Goal: Navigation & Orientation: Find specific page/section

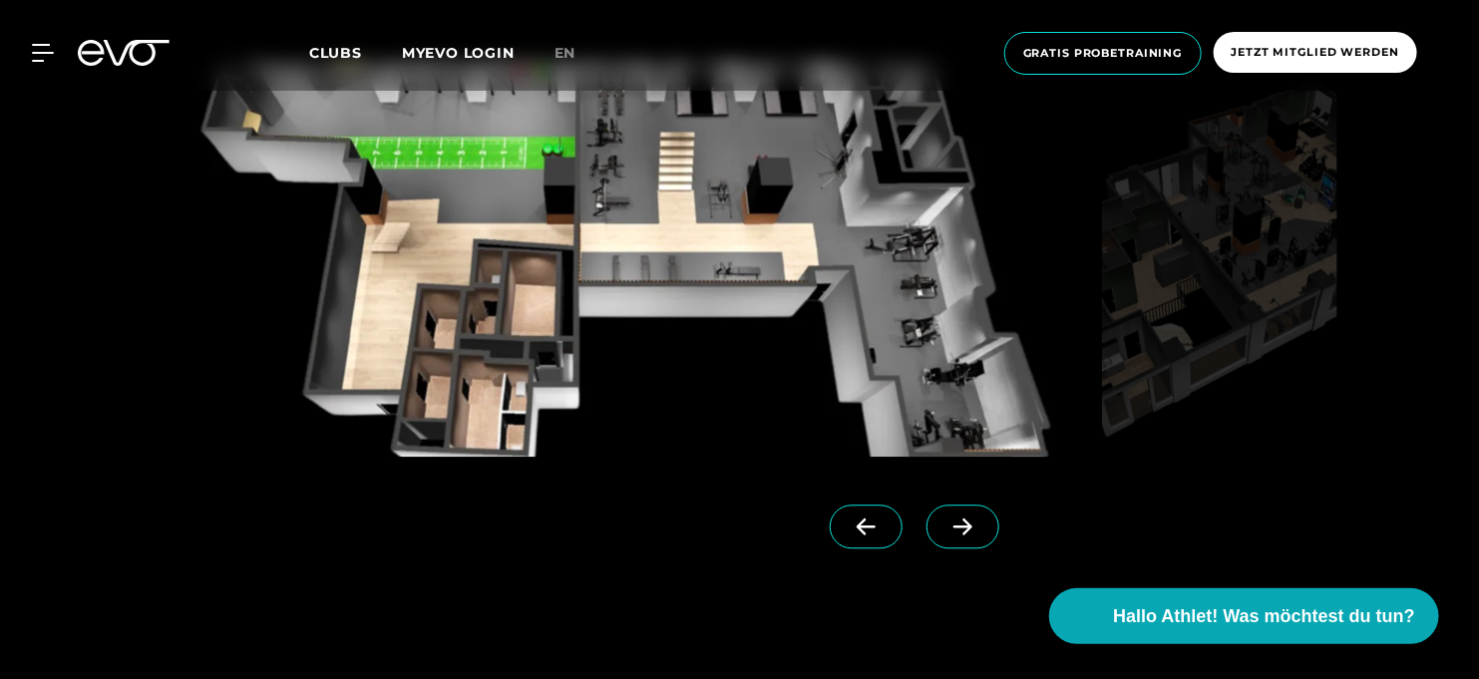
scroll to position [1796, 0]
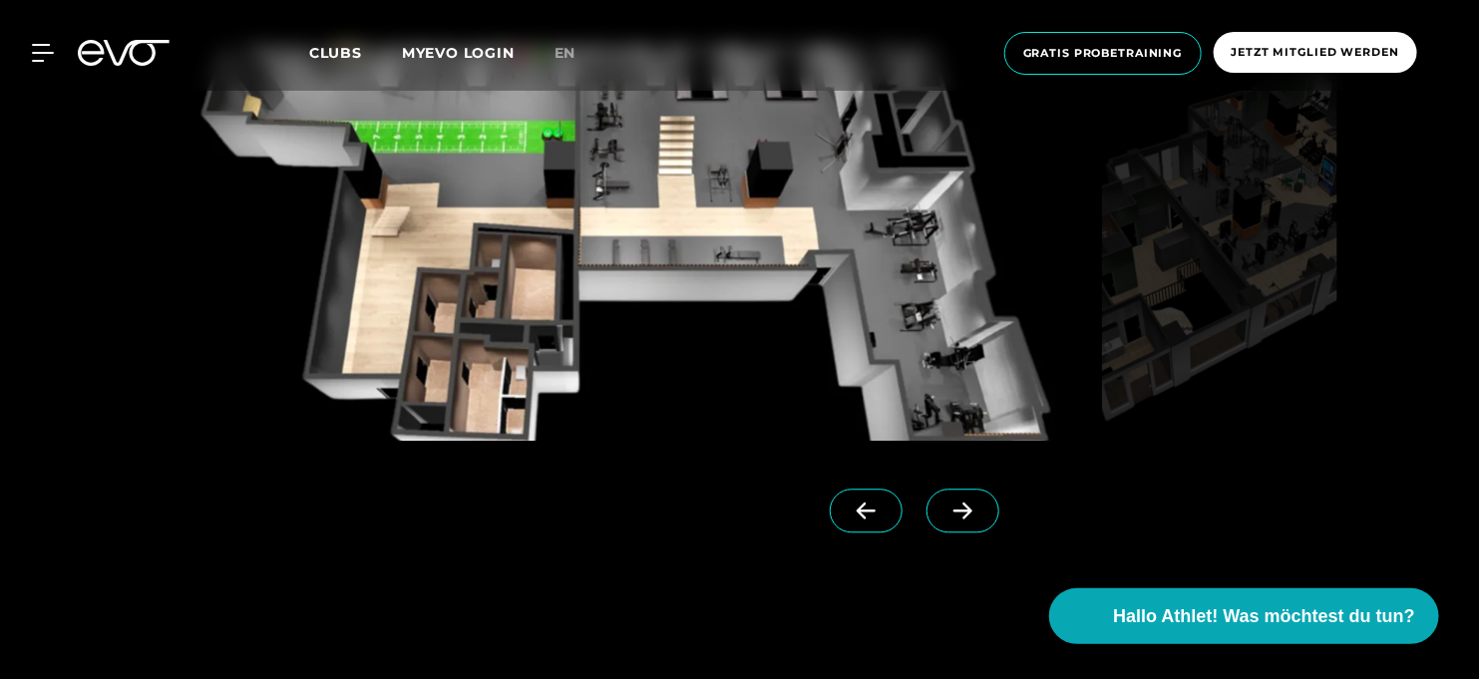
click at [954, 516] on icon at bounding box center [963, 511] width 19 height 17
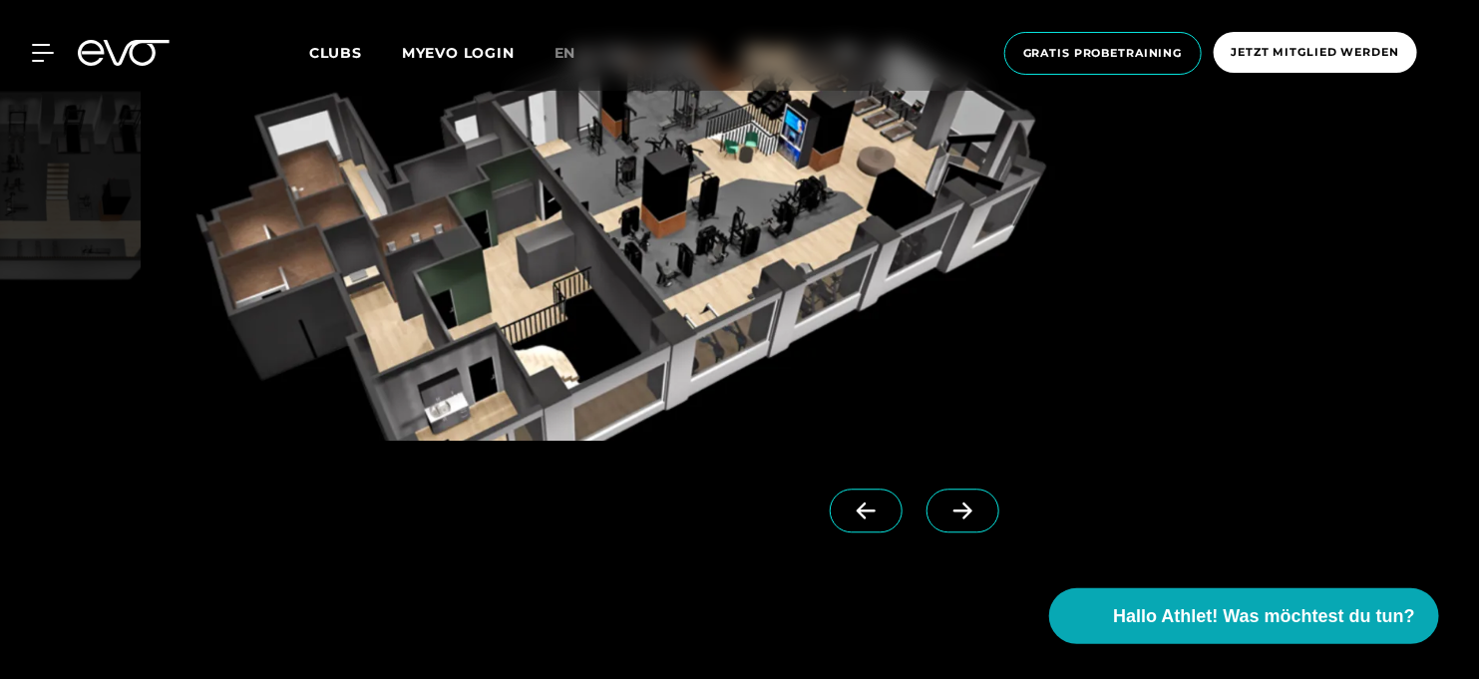
click at [954, 516] on icon at bounding box center [963, 511] width 19 height 17
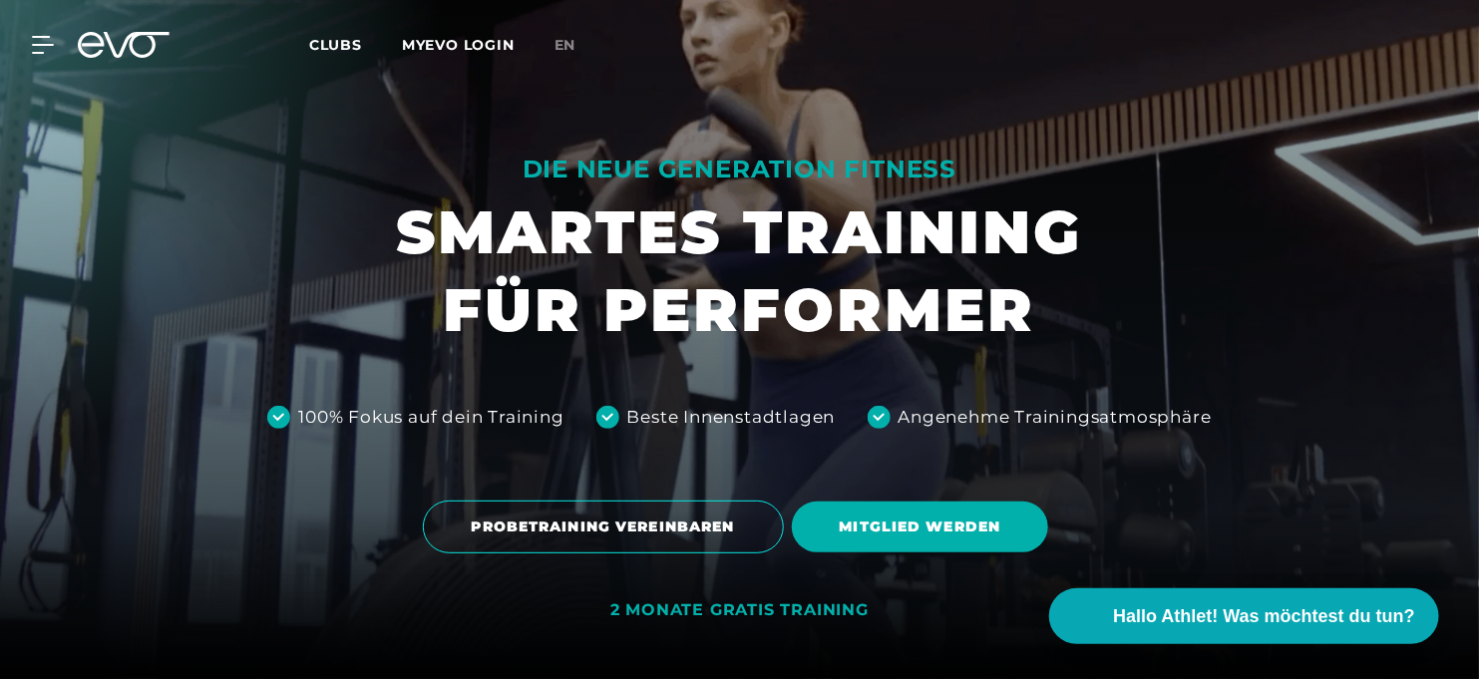
drag, startPoint x: 1280, startPoint y: 522, endPoint x: 1243, endPoint y: 487, distance: 50.8
click at [1278, 515] on div "PROBETRAINING VEREINBAREN MITGLIED WERDEN" at bounding box center [739, 527] width 1447 height 83
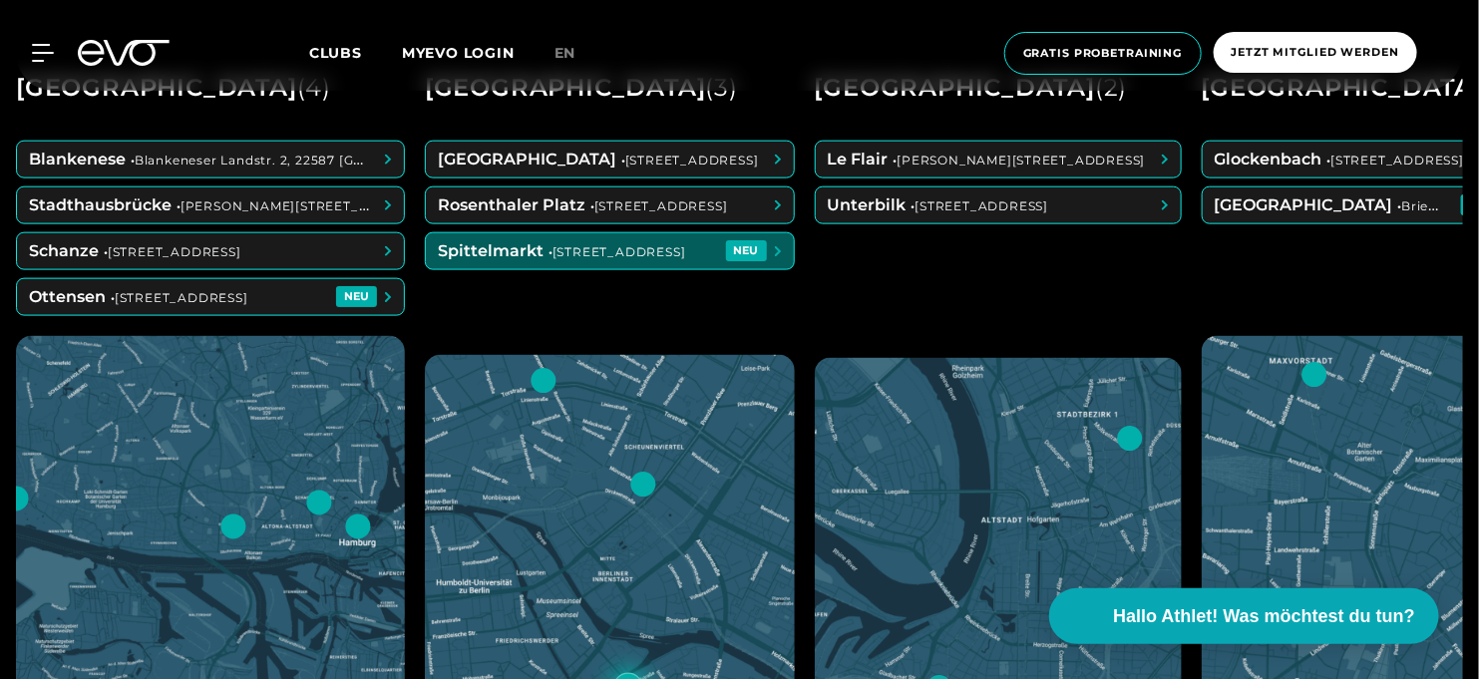
scroll to position [898, 0]
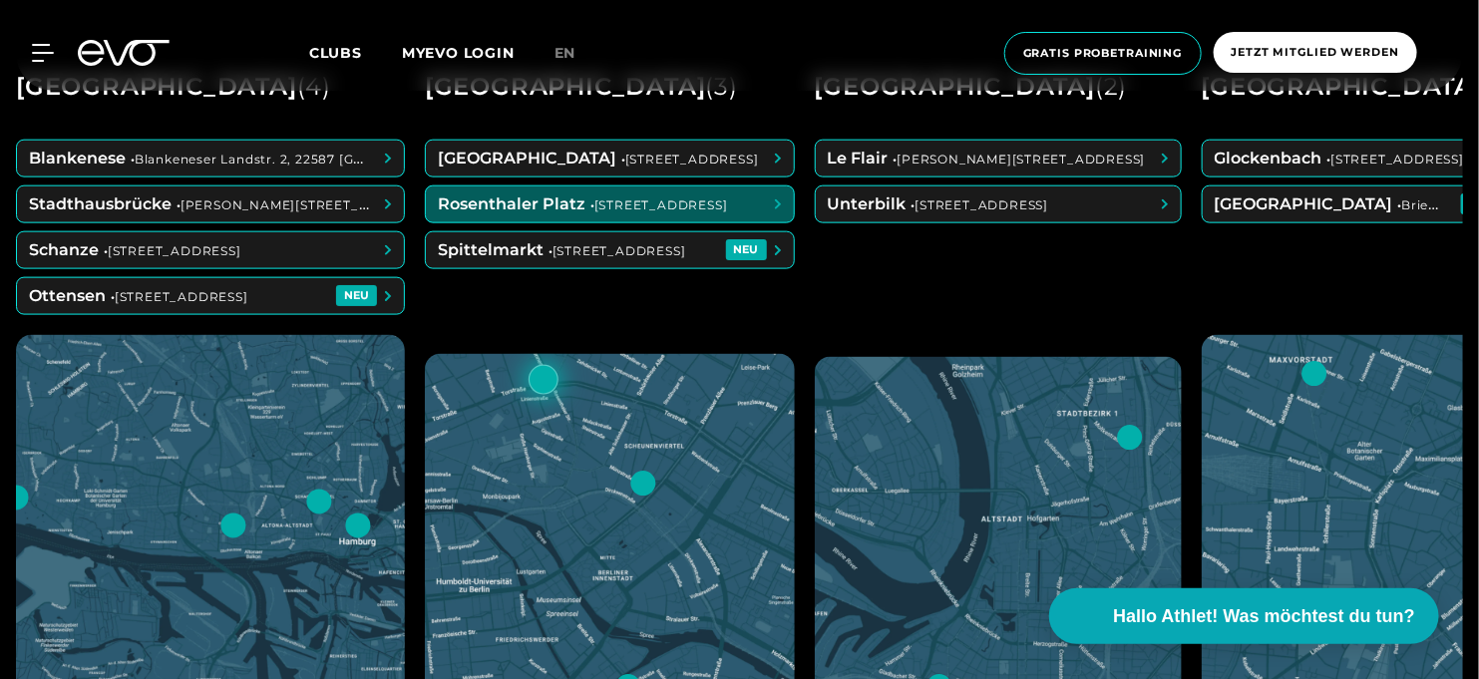
click at [537, 365] on div at bounding box center [544, 380] width 30 height 30
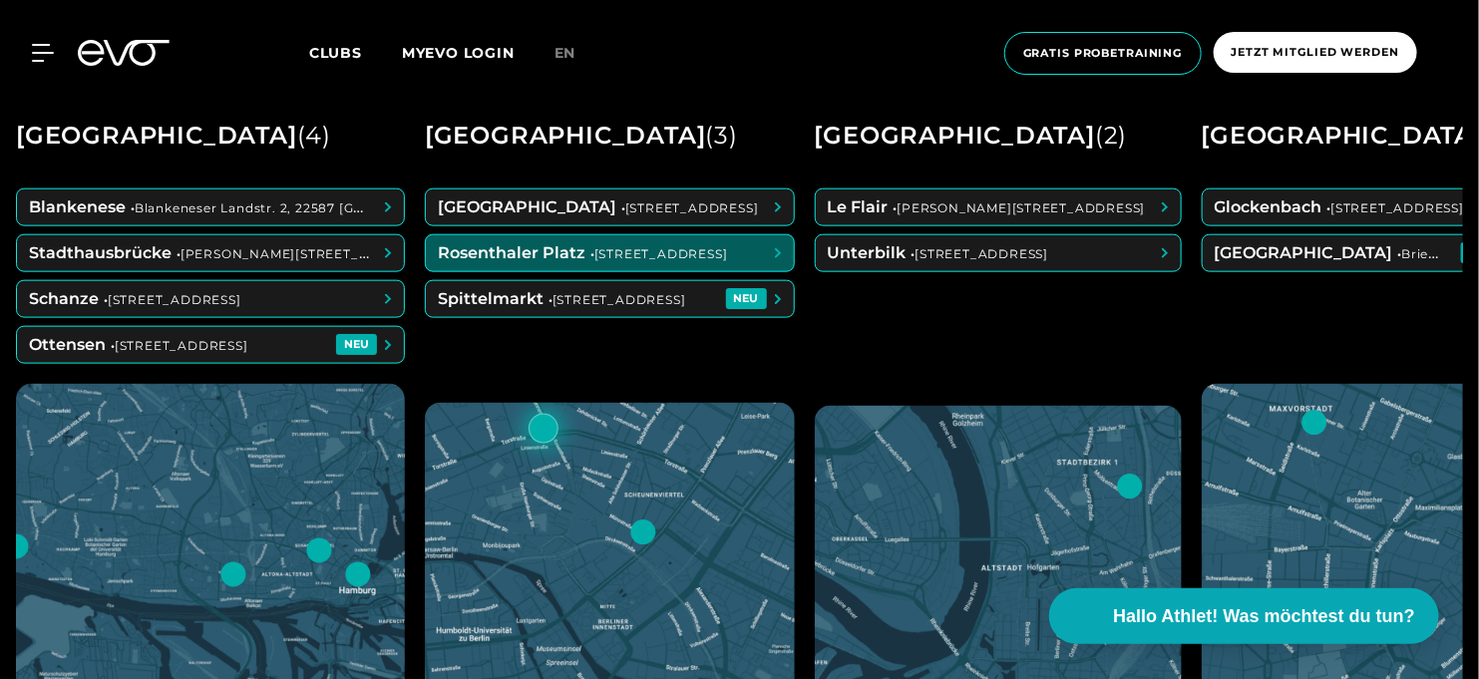
scroll to position [698, 0]
